Goal: Task Accomplishment & Management: Use online tool/utility

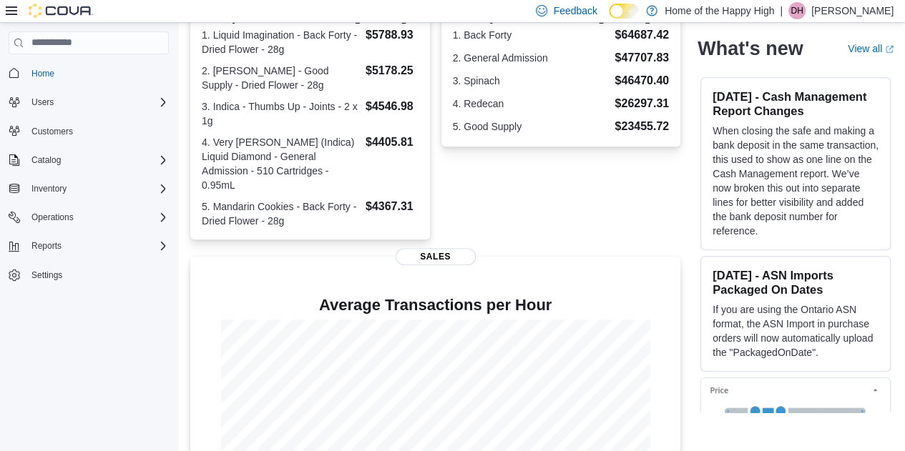
scroll to position [459, 0]
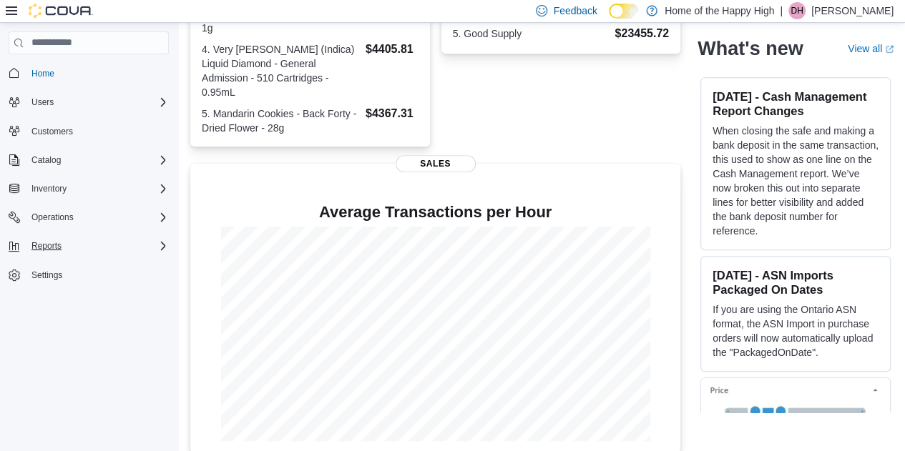
click at [164, 243] on icon "Complex example" at bounding box center [162, 245] width 11 height 11
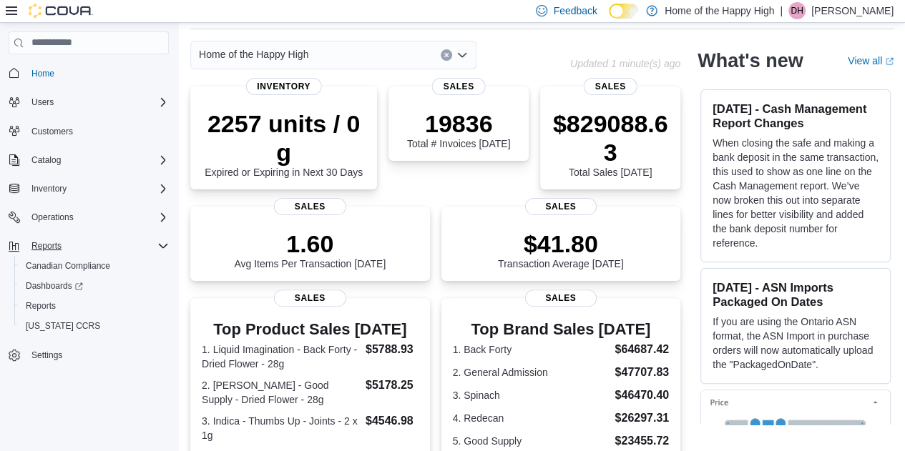
scroll to position [0, 0]
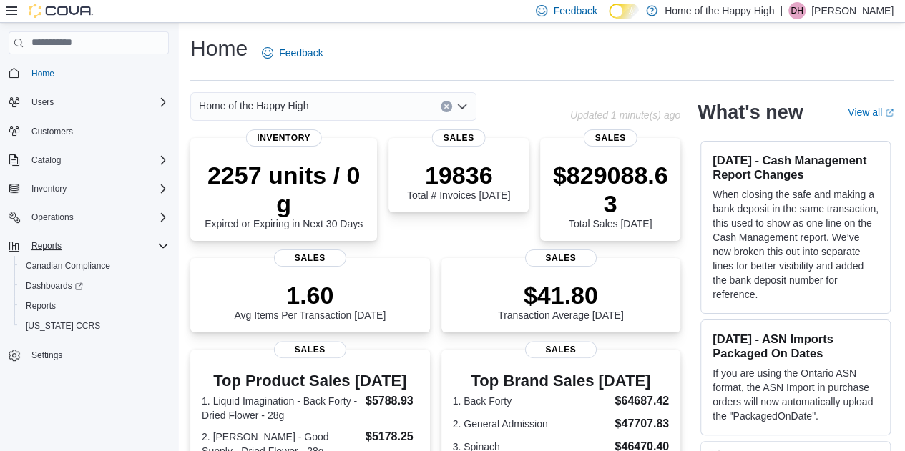
click at [7, 14] on icon at bounding box center [11, 10] width 11 height 9
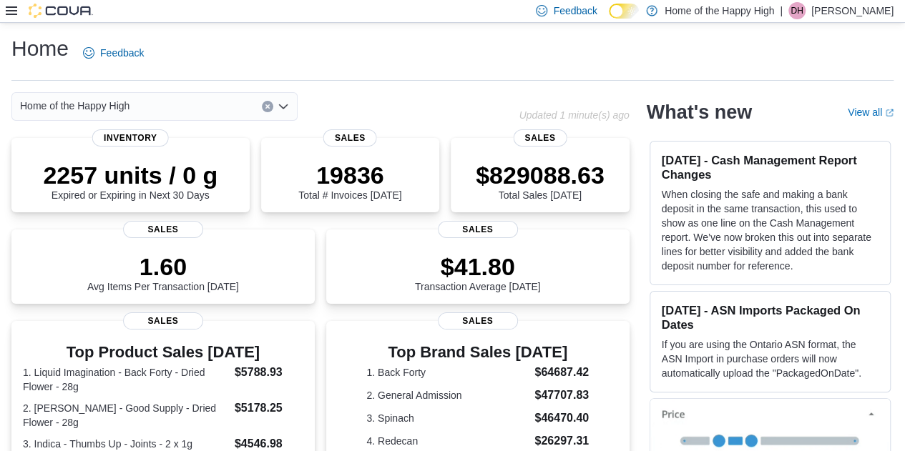
click at [9, 14] on icon at bounding box center [11, 10] width 11 height 9
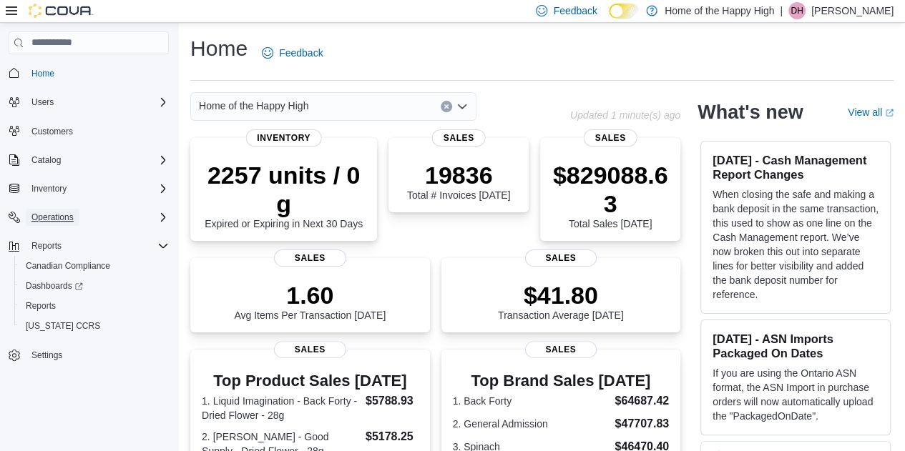
click at [75, 221] on button "Operations" at bounding box center [53, 217] width 54 height 17
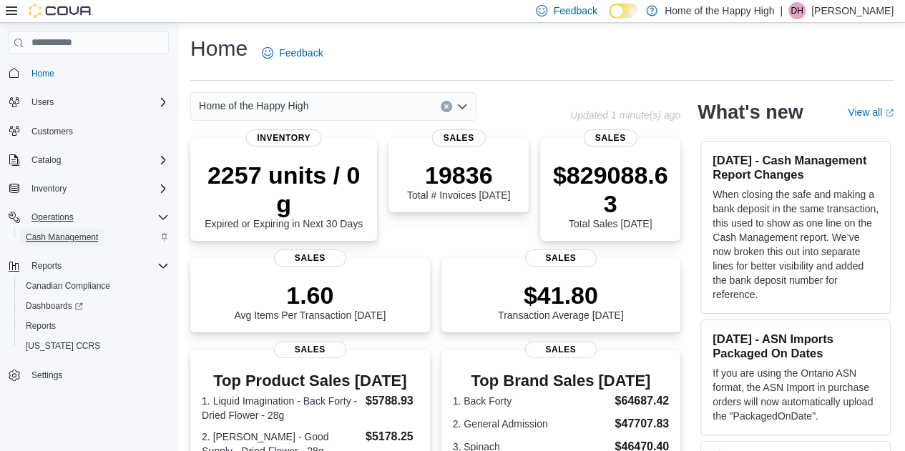
click at [74, 233] on span "Cash Management" at bounding box center [62, 237] width 72 height 11
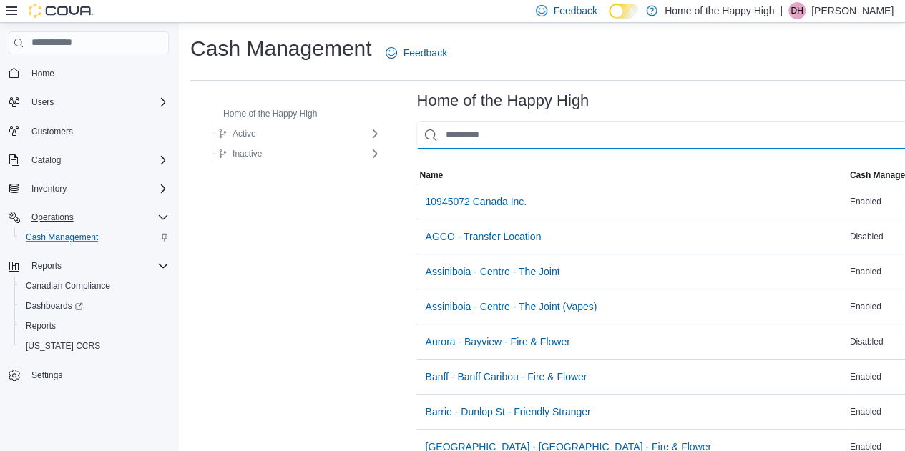
click at [502, 145] on input "This is a search bar. As you type, the results lower in the page will automatic…" at bounding box center [721, 135] width 610 height 29
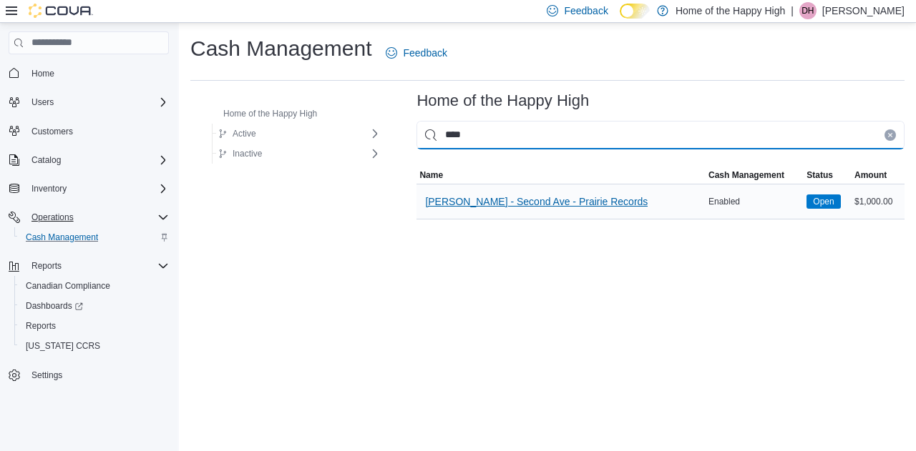
type input "****"
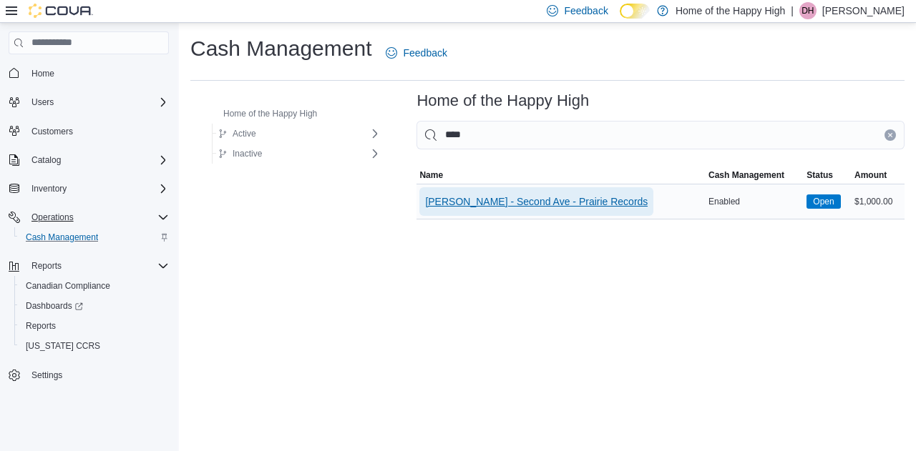
click at [526, 202] on span "[PERSON_NAME] - Second Ave - Prairie Records" at bounding box center [536, 202] width 222 height 14
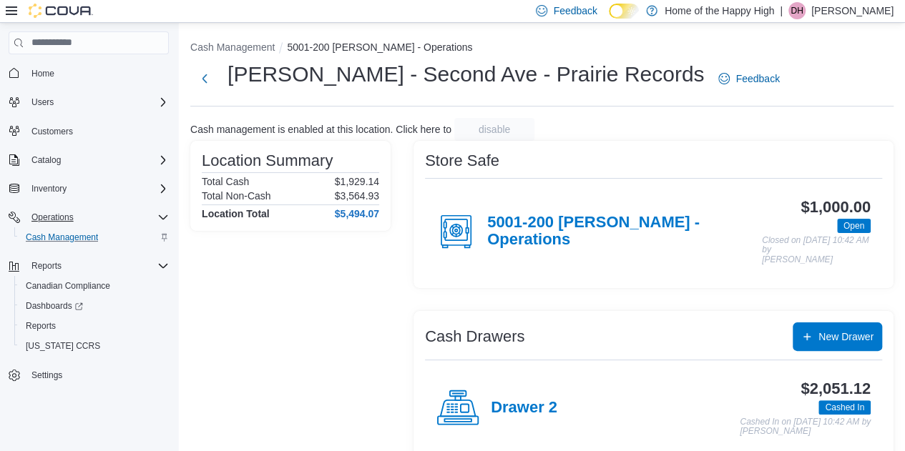
scroll to position [88, 0]
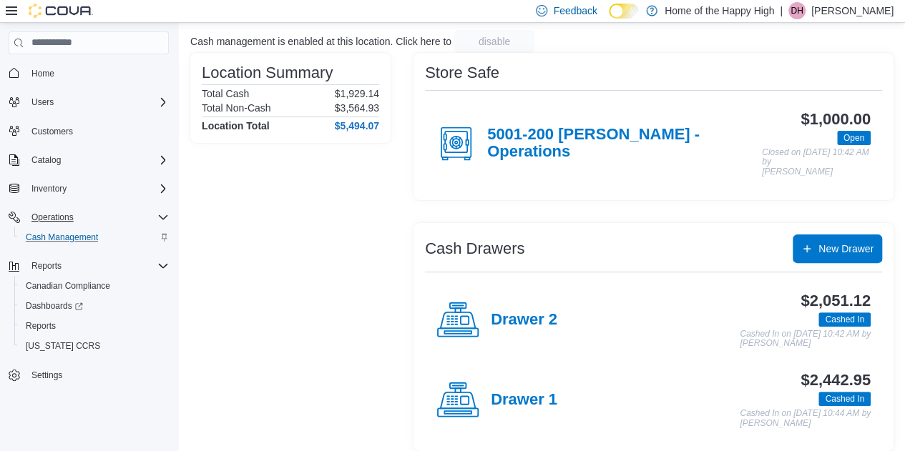
click at [526, 320] on div "Drawer 2" at bounding box center [496, 320] width 121 height 43
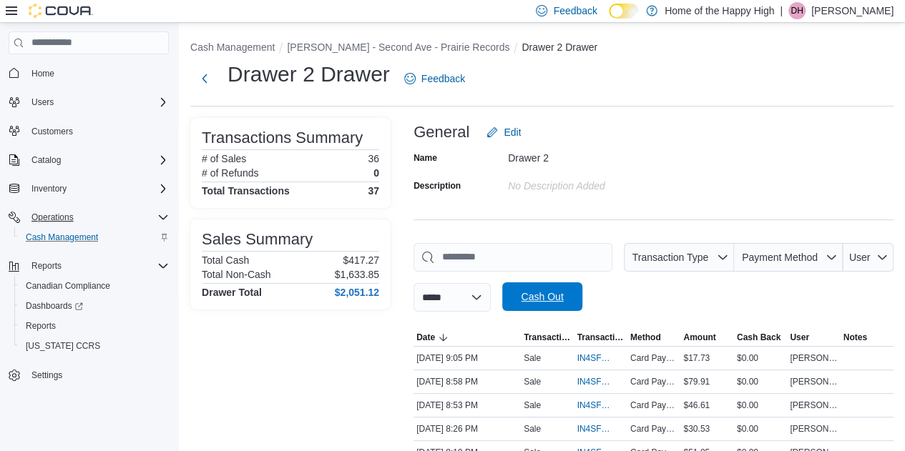
click at [564, 310] on span "Cash Out" at bounding box center [542, 297] width 63 height 29
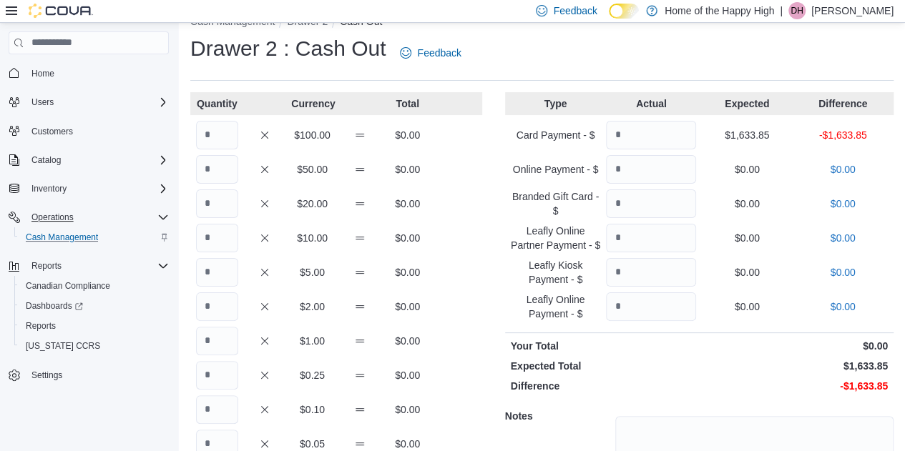
scroll to position [36, 0]
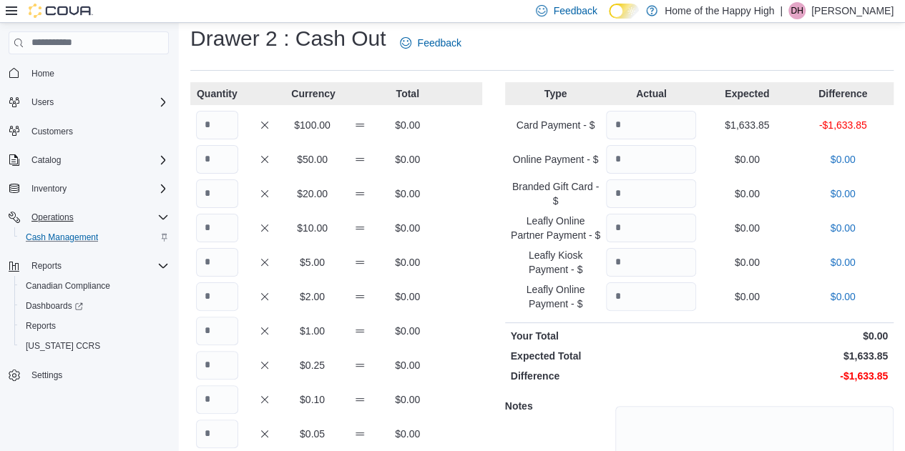
click at [707, 118] on div "Card Payment - $ $1,633.85 -$1,633.85" at bounding box center [699, 125] width 388 height 29
click at [685, 117] on input "Quantity" at bounding box center [651, 125] width 90 height 29
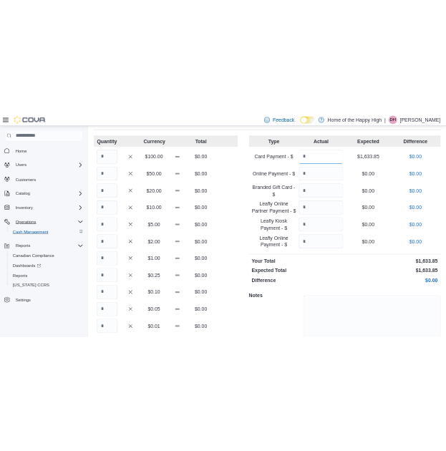
scroll to position [79, 0]
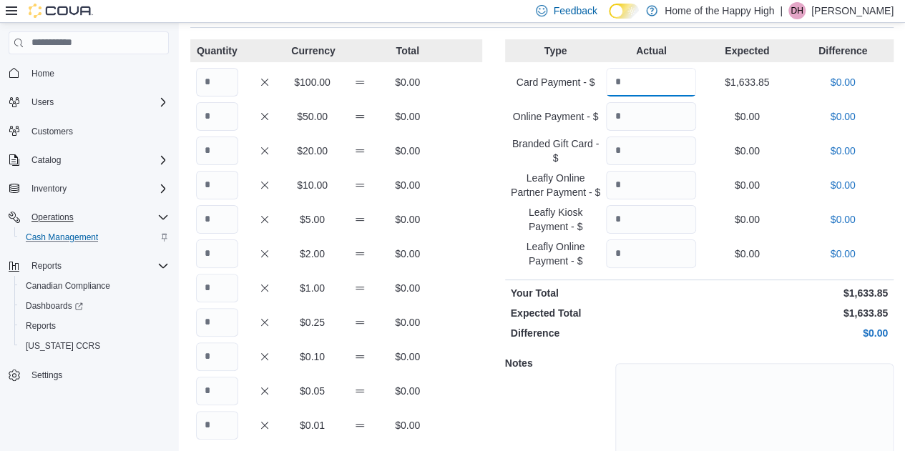
type input "*******"
click at [213, 119] on input "Quantity" at bounding box center [217, 116] width 42 height 29
type input "*"
click at [224, 152] on input "Quantity" at bounding box center [217, 151] width 42 height 29
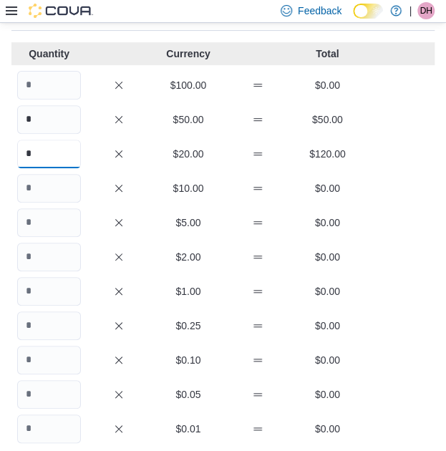
type input "*"
type input "**"
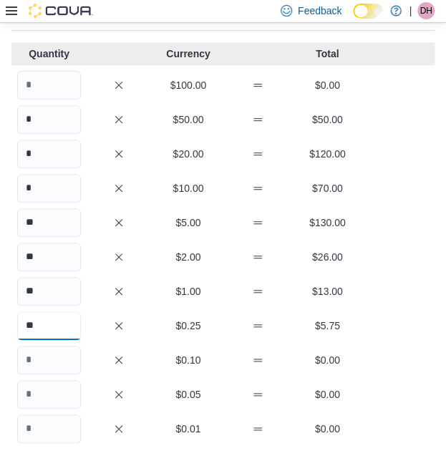
type input "**"
type input "*"
type input "**"
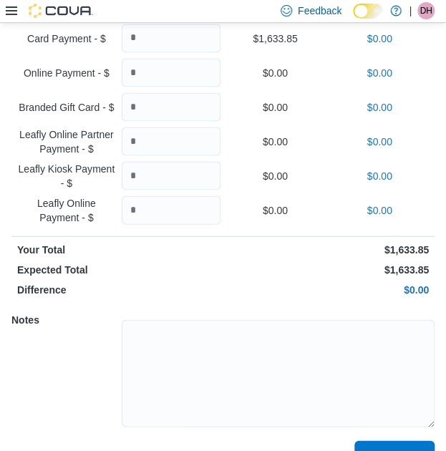
scroll to position [657, 0]
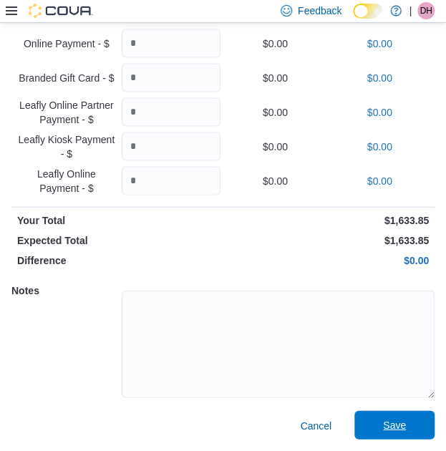
click at [389, 417] on span "Save" at bounding box center [394, 424] width 63 height 29
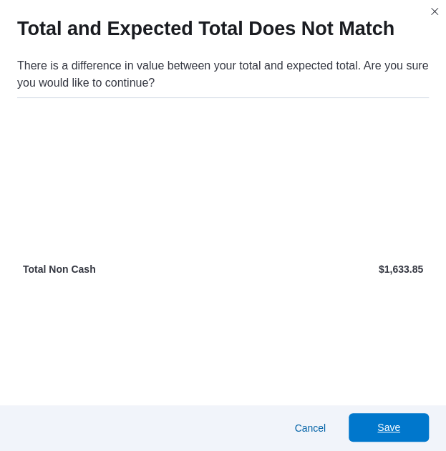
click at [400, 432] on span "Save" at bounding box center [388, 427] width 23 height 14
